Goal: Task Accomplishment & Management: Use online tool/utility

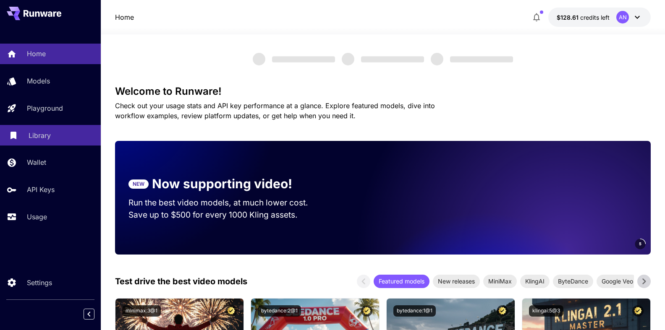
click at [33, 133] on p "Library" at bounding box center [40, 136] width 22 height 10
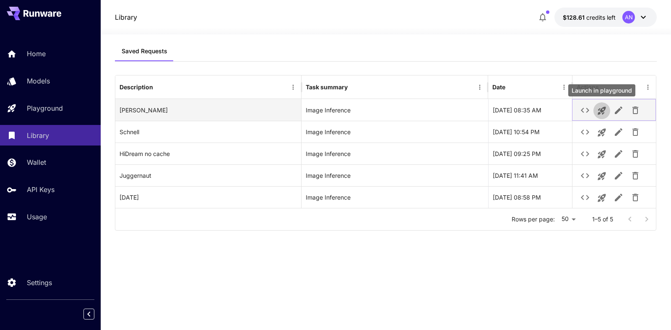
click at [606, 111] on icon "Launch in playground" at bounding box center [602, 111] width 10 height 10
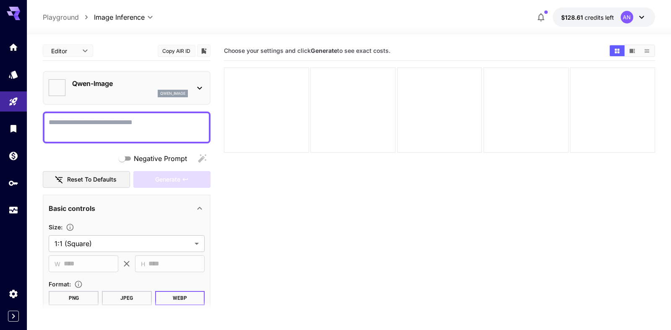
type input "**********"
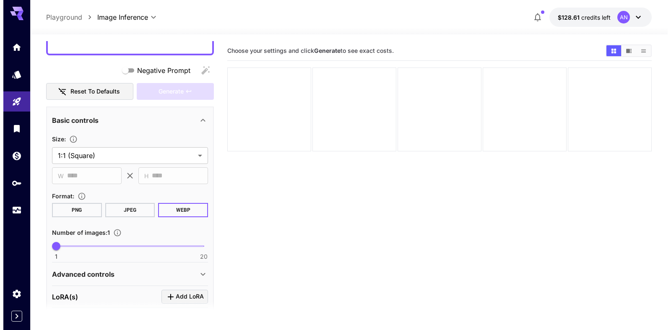
scroll to position [23, 0]
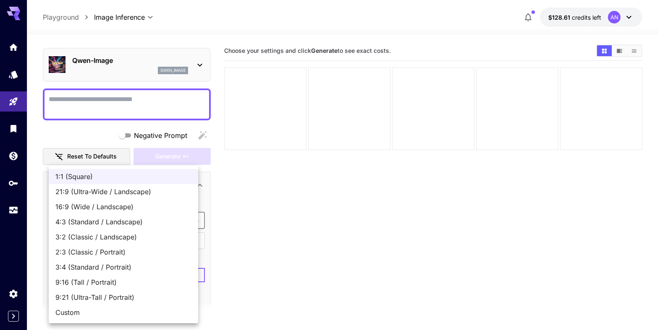
click at [93, 218] on body "**********" at bounding box center [332, 198] width 665 height 397
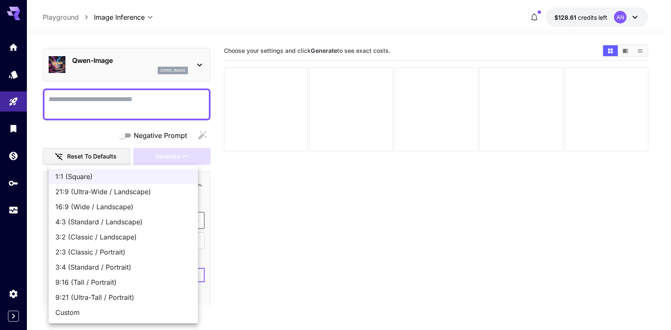
click at [233, 194] on div at bounding box center [335, 165] width 671 height 330
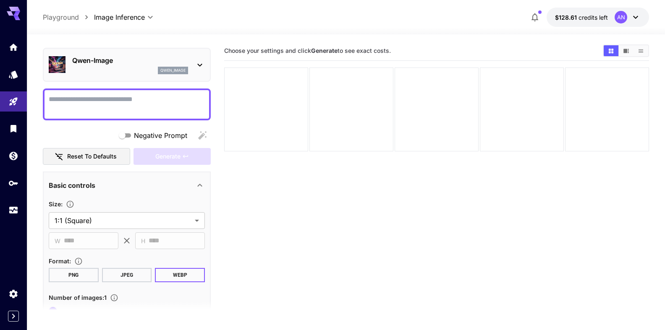
click at [112, 101] on textarea "Negative Prompt" at bounding box center [127, 104] width 156 height 20
type textarea "*"
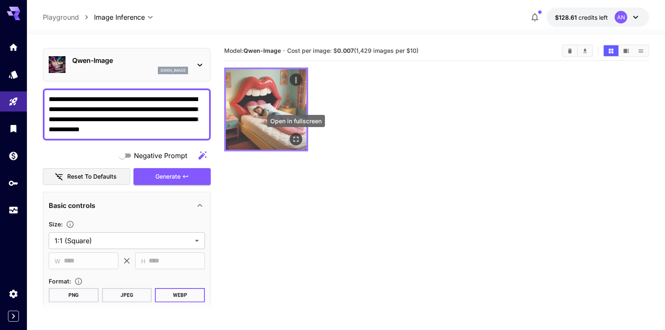
click at [296, 138] on icon "Open in fullscreen" at bounding box center [296, 139] width 8 height 8
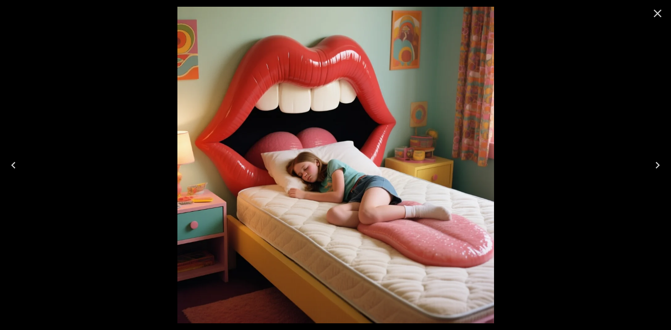
click at [654, 15] on icon "Close" at bounding box center [657, 13] width 13 height 13
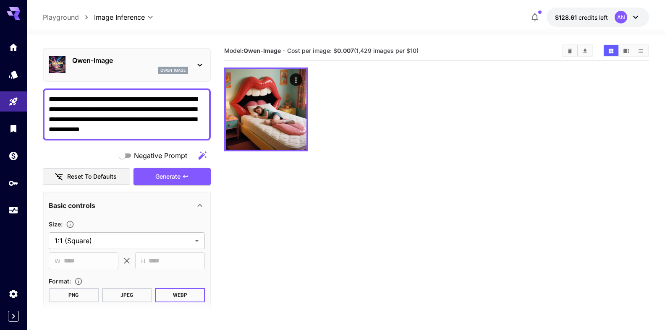
drag, startPoint x: 183, startPoint y: 108, endPoint x: 94, endPoint y: 115, distance: 89.2
click at [94, 115] on textarea "**********" at bounding box center [123, 114] width 149 height 40
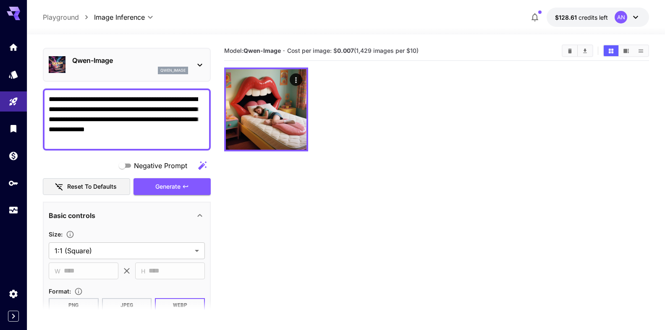
click at [69, 141] on textarea "**********" at bounding box center [123, 119] width 149 height 50
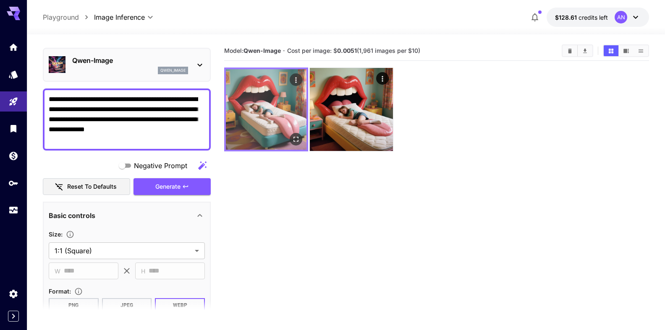
type textarea "**********"
click at [298, 143] on icon "Open in fullscreen" at bounding box center [296, 139] width 8 height 8
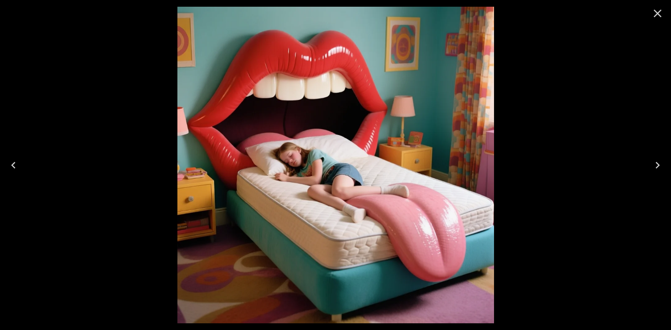
click at [656, 10] on icon "Close" at bounding box center [657, 13] width 13 height 13
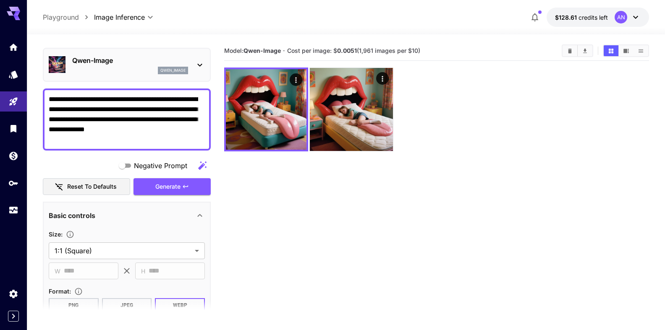
click at [97, 66] on div "[PERSON_NAME]-Image qwen_image" at bounding box center [130, 64] width 116 height 19
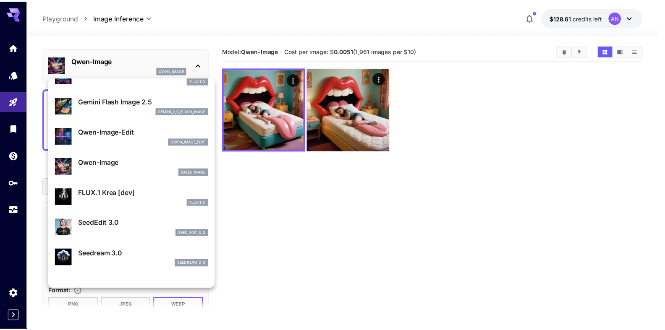
scroll to position [0, 0]
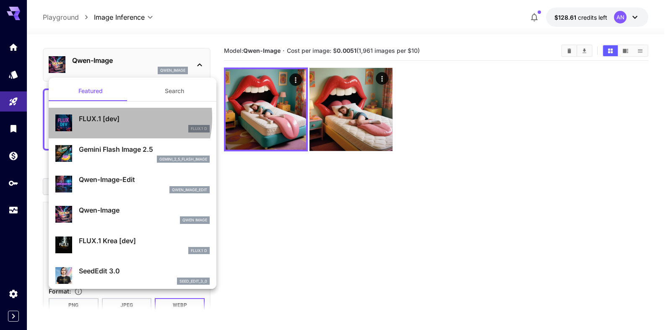
click at [106, 118] on p "FLUX.1 [dev]" at bounding box center [144, 119] width 131 height 10
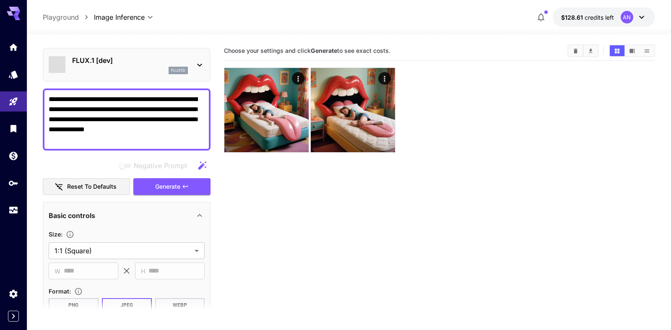
type input "**"
type input "***"
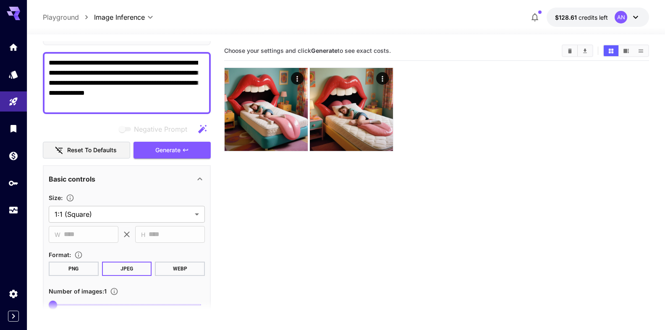
scroll to position [71, 0]
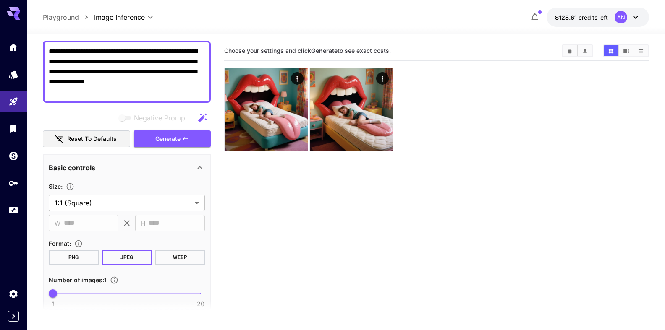
click at [178, 260] on button "WEBP" at bounding box center [180, 258] width 50 height 14
click at [168, 144] on span "Generate" at bounding box center [167, 139] width 25 height 10
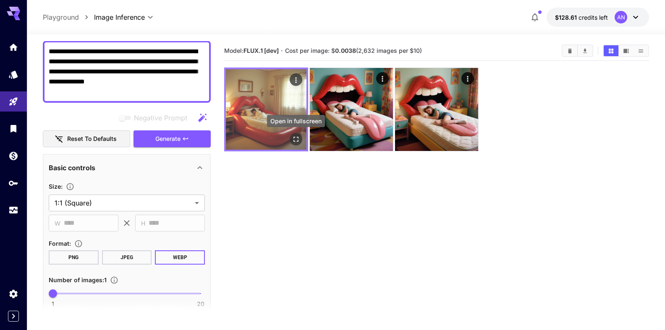
click at [297, 141] on icon "Open in fullscreen" at bounding box center [296, 139] width 8 height 8
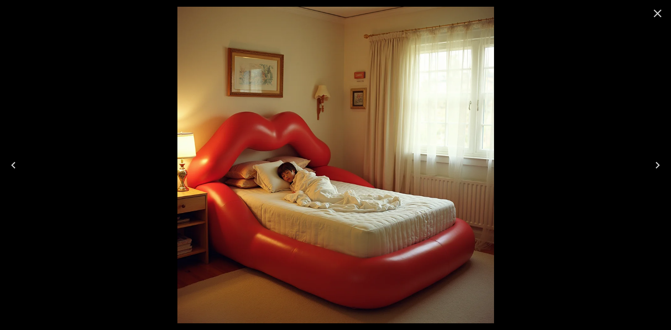
click at [657, 18] on icon "Close" at bounding box center [657, 13] width 13 height 13
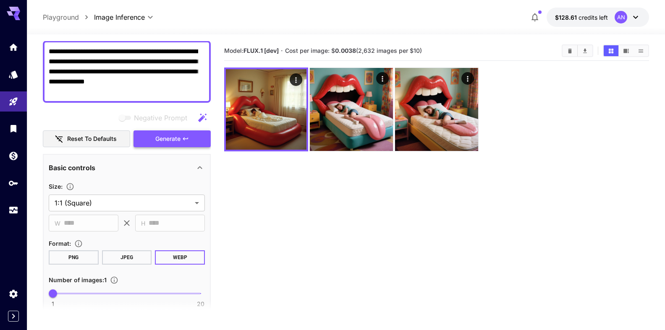
click at [162, 138] on span "Generate" at bounding box center [167, 139] width 25 height 10
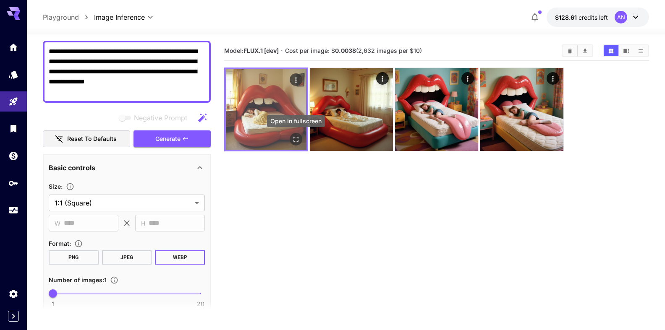
click at [297, 137] on icon "Open in fullscreen" at bounding box center [295, 139] width 5 height 5
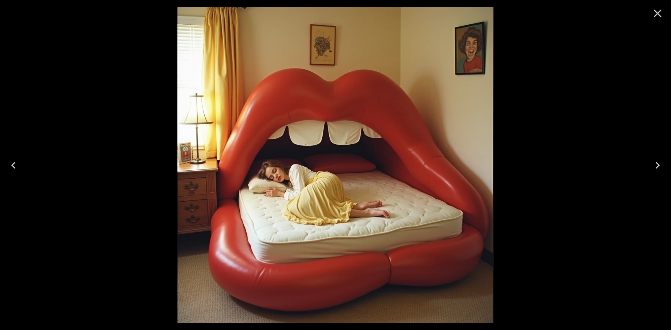
click at [656, 10] on icon "Close" at bounding box center [657, 13] width 13 height 13
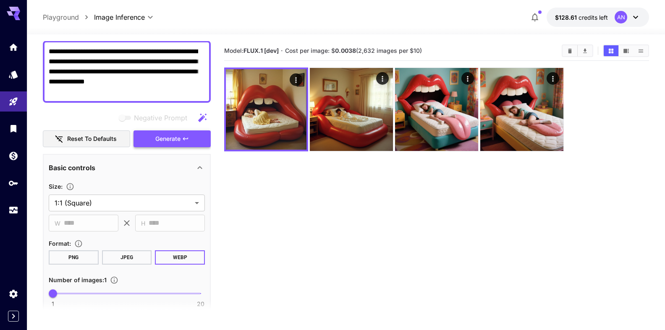
click at [168, 139] on span "Generate" at bounding box center [167, 139] width 25 height 10
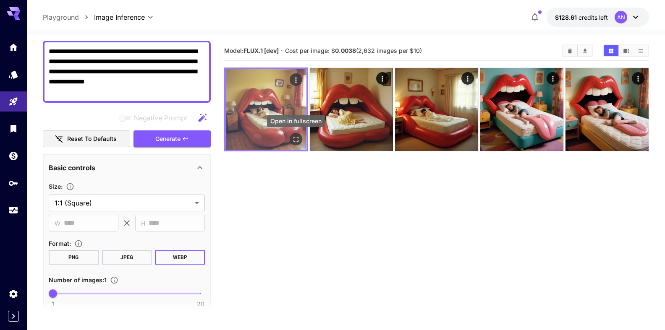
click at [295, 138] on icon "Open in fullscreen" at bounding box center [296, 139] width 8 height 8
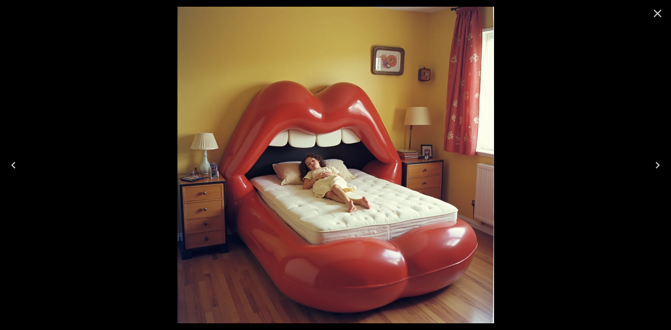
click at [658, 13] on icon "Close" at bounding box center [658, 14] width 8 height 8
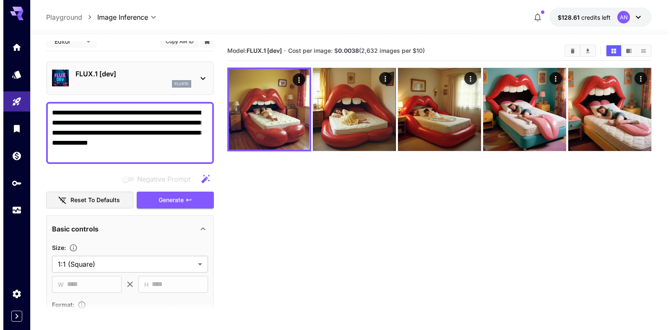
scroll to position [0, 0]
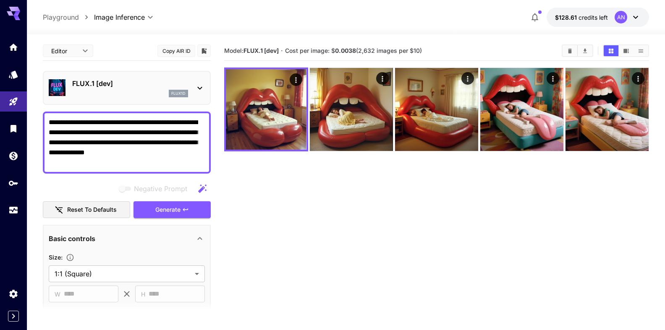
click at [118, 86] on p "FLUX.1 [dev]" at bounding box center [130, 83] width 116 height 10
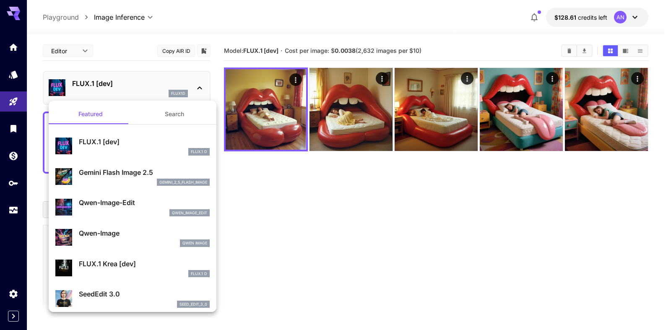
click at [118, 175] on p "Gemini Flash Image 2.5" at bounding box center [144, 172] width 131 height 10
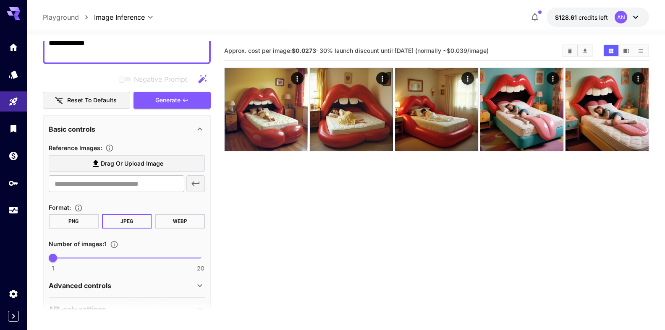
scroll to position [130, 0]
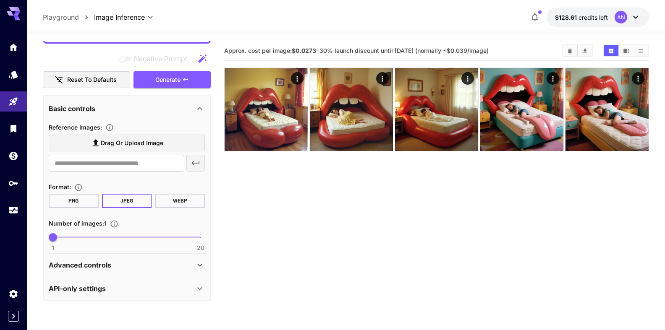
click at [162, 206] on button "WEBP" at bounding box center [180, 201] width 50 height 14
click at [166, 79] on span "Generate" at bounding box center [167, 80] width 25 height 10
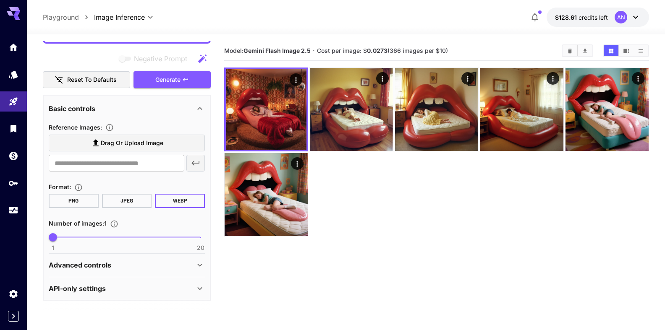
click at [197, 109] on icon at bounding box center [199, 108] width 5 height 3
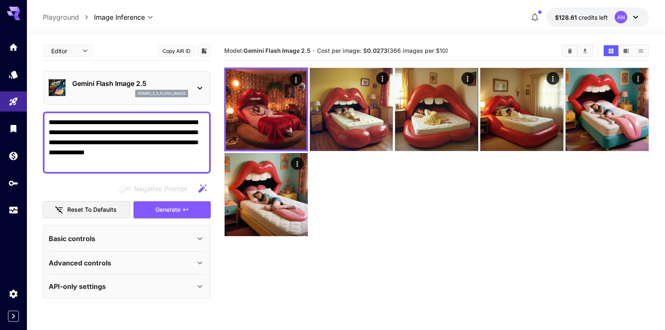
scroll to position [0, 0]
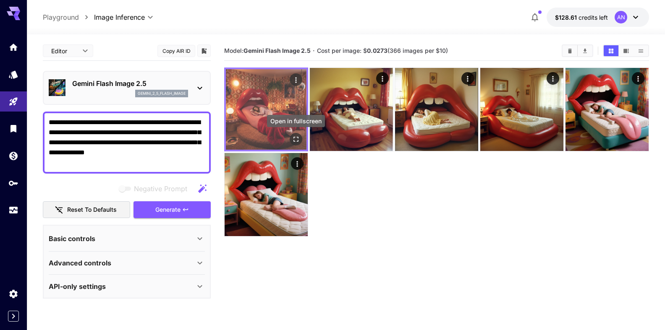
click at [295, 138] on icon "Open in fullscreen" at bounding box center [296, 139] width 8 height 8
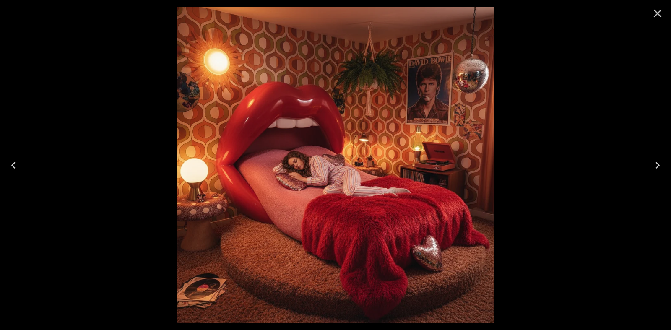
click at [655, 11] on icon "Close" at bounding box center [657, 13] width 13 height 13
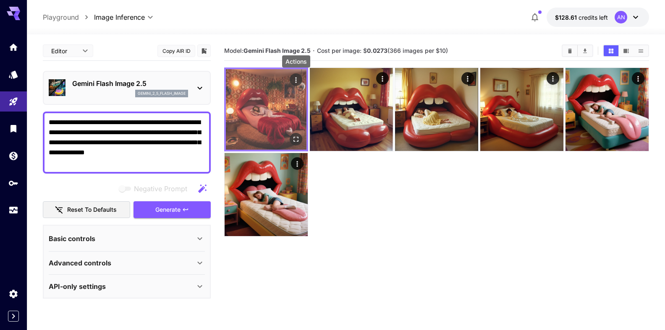
click at [294, 78] on icon "Actions" at bounding box center [296, 80] width 8 height 8
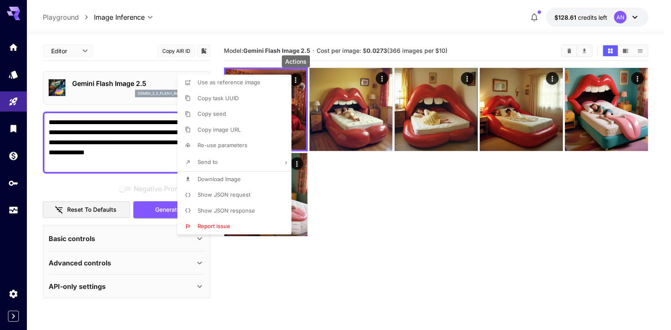
click at [231, 179] on span "Download Image" at bounding box center [219, 179] width 43 height 7
click at [162, 211] on div at bounding box center [335, 165] width 671 height 330
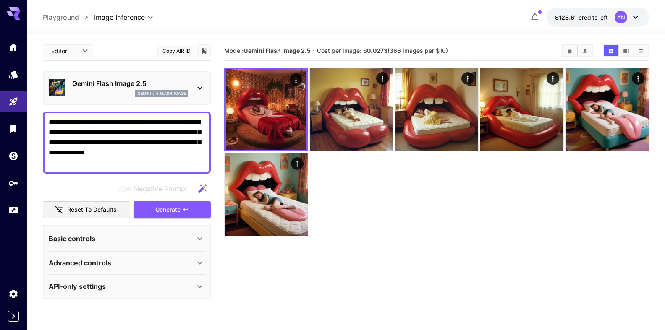
click at [175, 154] on textarea "**********" at bounding box center [127, 143] width 156 height 50
type textarea "**********"
click at [164, 214] on span "Generate" at bounding box center [167, 210] width 25 height 10
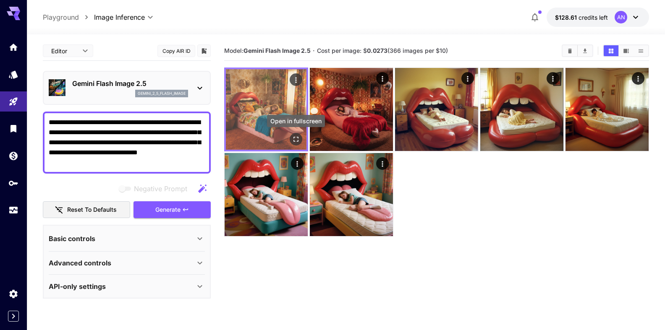
click at [296, 142] on icon "Open in fullscreen" at bounding box center [296, 139] width 8 height 8
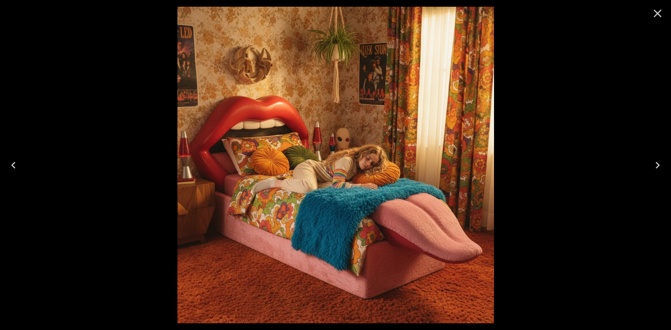
click at [661, 14] on icon "Close" at bounding box center [657, 13] width 13 height 13
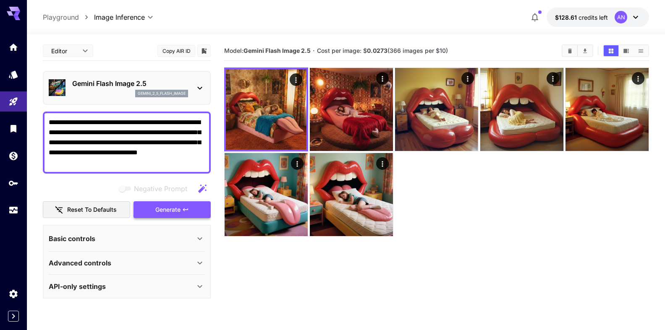
click at [172, 210] on span "Generate" at bounding box center [167, 210] width 25 height 10
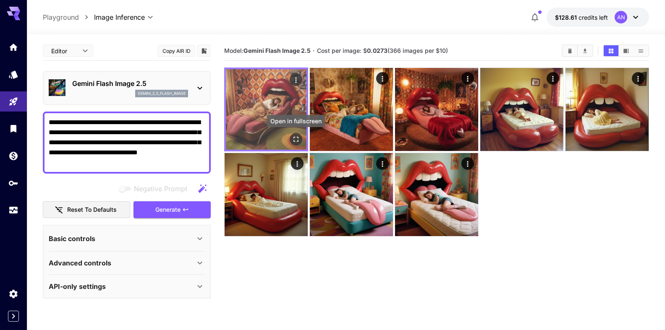
click at [291, 138] on button "Open in fullscreen" at bounding box center [296, 139] width 13 height 13
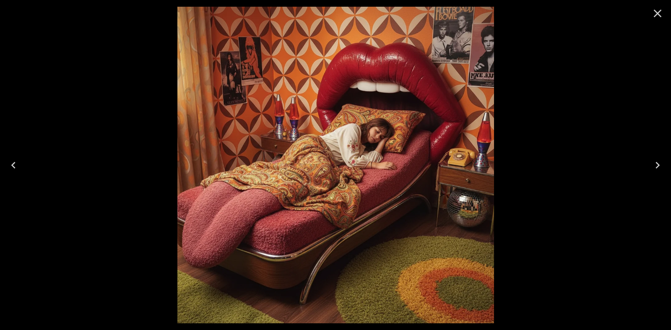
click at [656, 12] on icon "Close" at bounding box center [658, 14] width 8 height 8
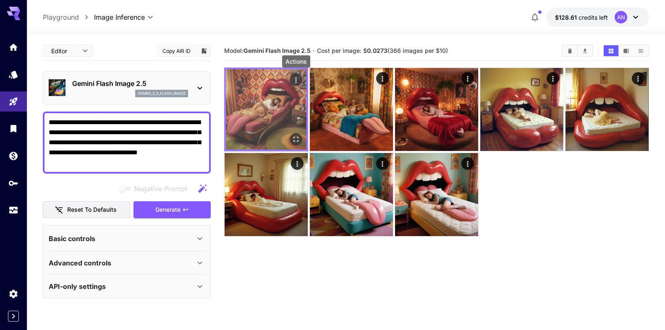
click at [295, 81] on icon "Actions" at bounding box center [296, 80] width 8 height 8
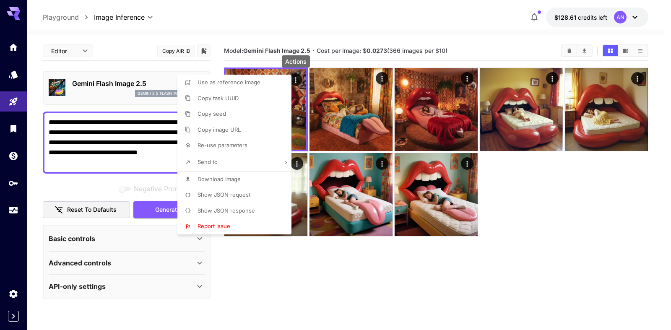
click at [230, 180] on span "Download Image" at bounding box center [219, 179] width 43 height 7
click at [428, 19] on div at bounding box center [335, 165] width 671 height 330
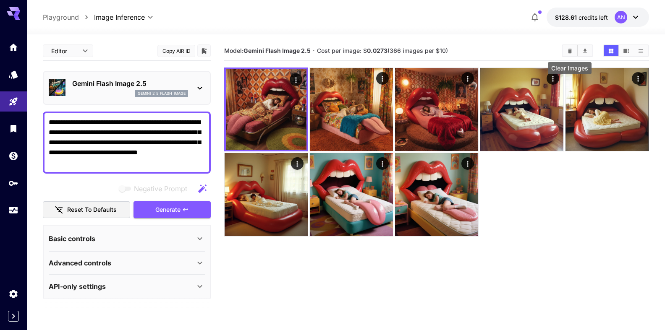
click at [567, 52] on icon "Clear Images" at bounding box center [570, 51] width 6 height 6
